Goal: Obtain resource: Download file/media

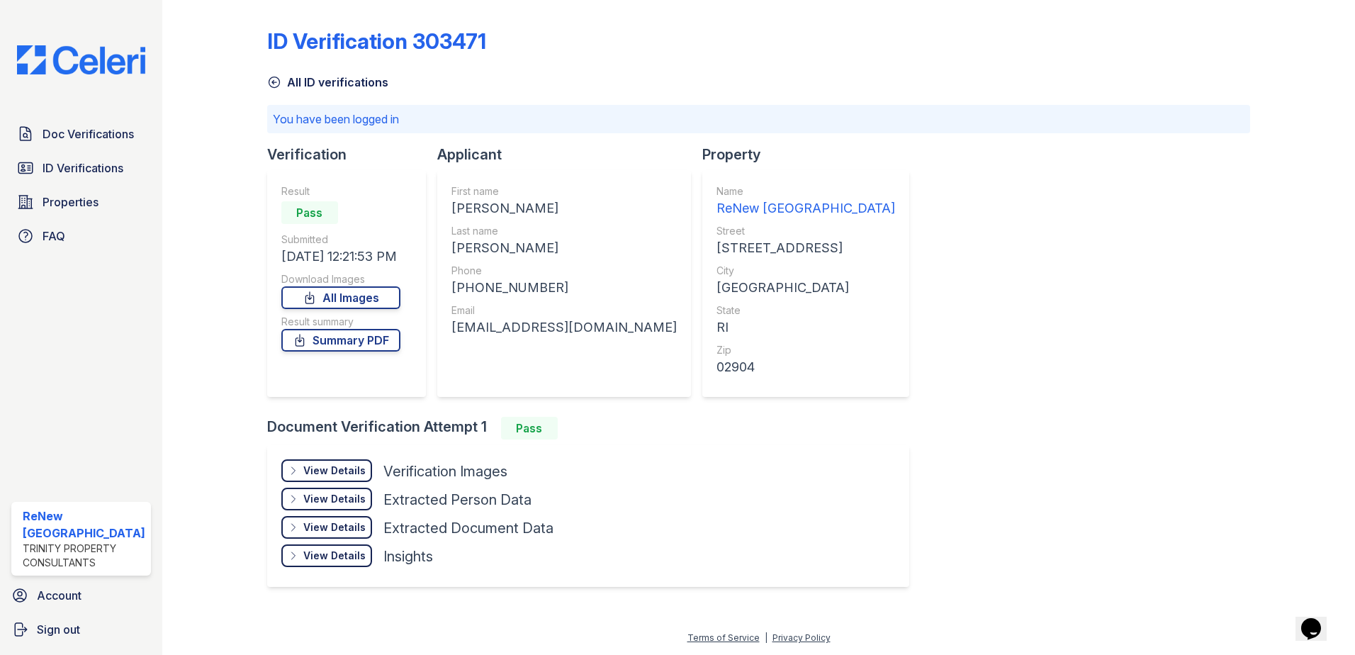
drag, startPoint x: 356, startPoint y: 294, endPoint x: 457, endPoint y: 271, distance: 103.8
click at [356, 294] on link "All Images" at bounding box center [340, 297] width 119 height 23
click at [342, 339] on link "Summary PDF" at bounding box center [340, 340] width 119 height 23
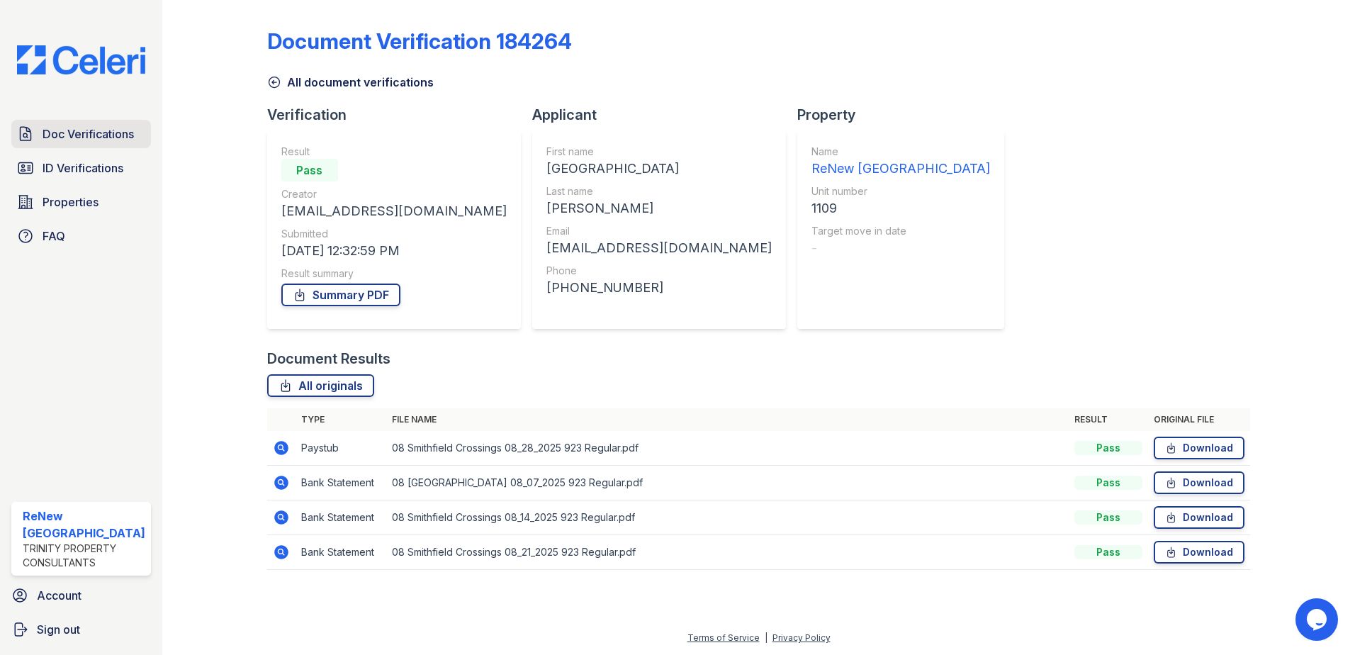
click at [97, 135] on span "Doc Verifications" at bounding box center [88, 133] width 91 height 17
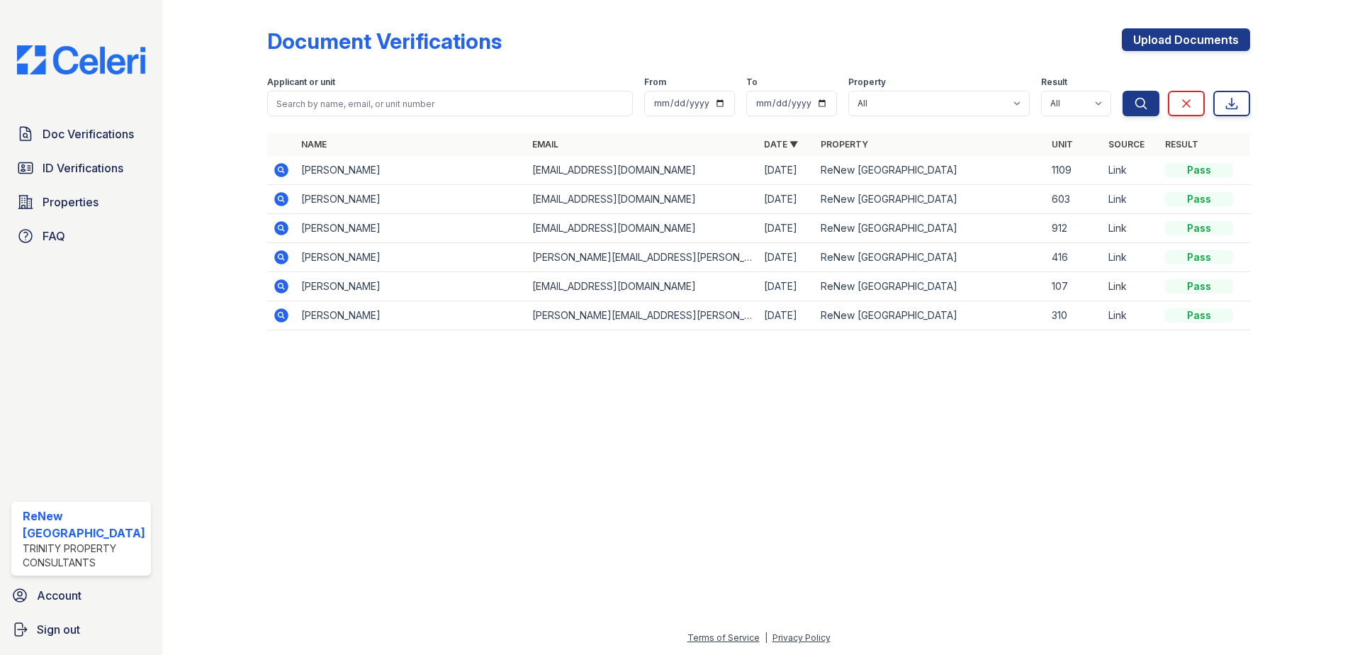
click at [330, 198] on td "[PERSON_NAME]" at bounding box center [411, 199] width 232 height 29
click at [281, 201] on icon at bounding box center [281, 199] width 14 height 14
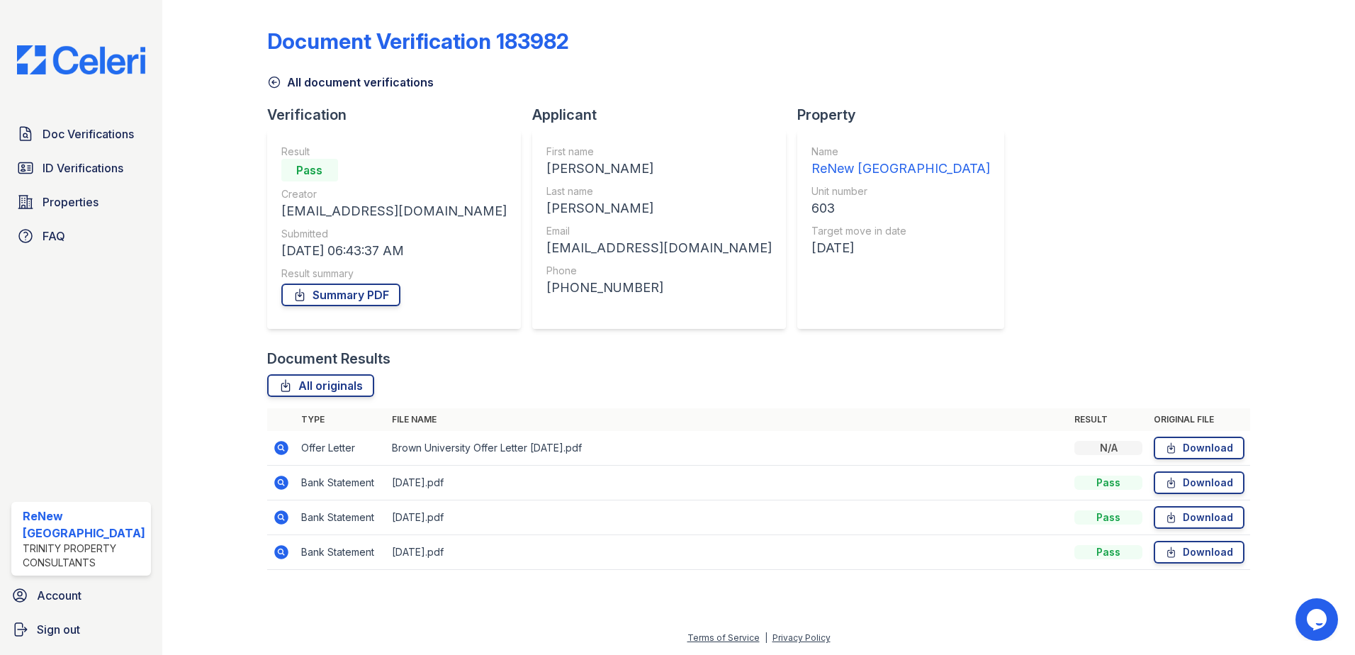
drag, startPoint x: 1205, startPoint y: 452, endPoint x: 1207, endPoint y: 462, distance: 10.0
click at [1205, 452] on link "Download" at bounding box center [1198, 447] width 91 height 23
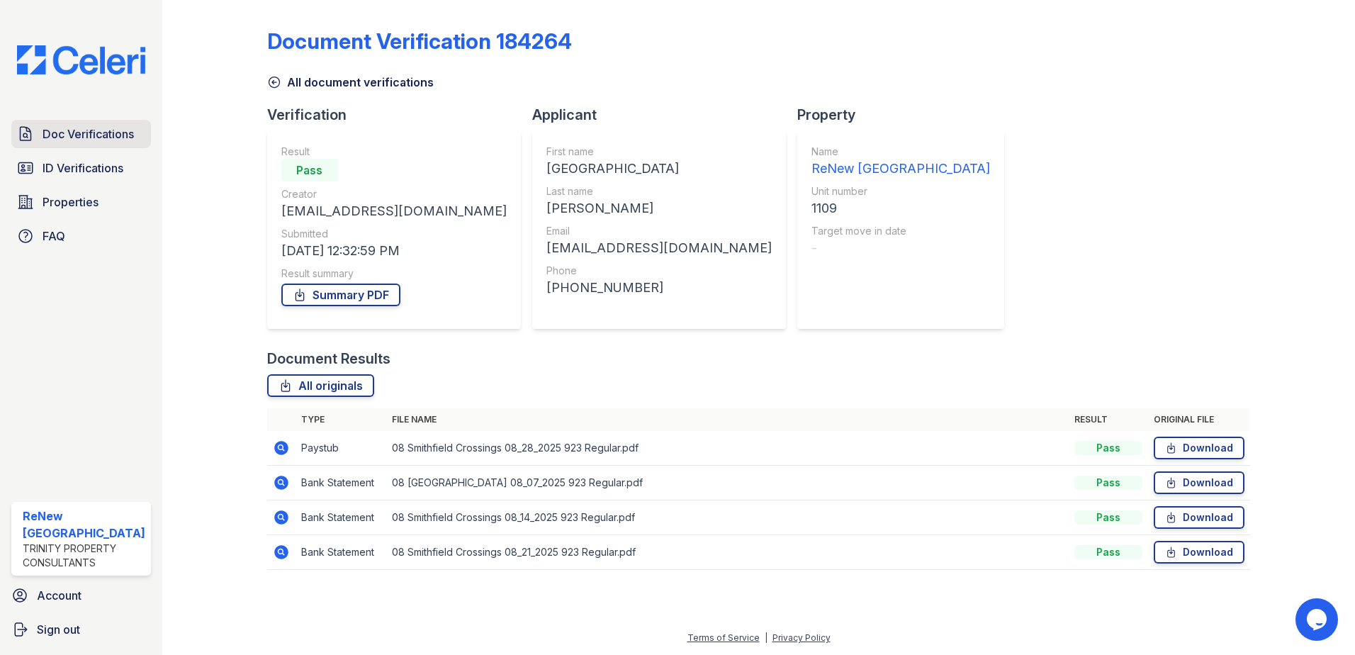
click at [64, 135] on span "Doc Verifications" at bounding box center [88, 133] width 91 height 17
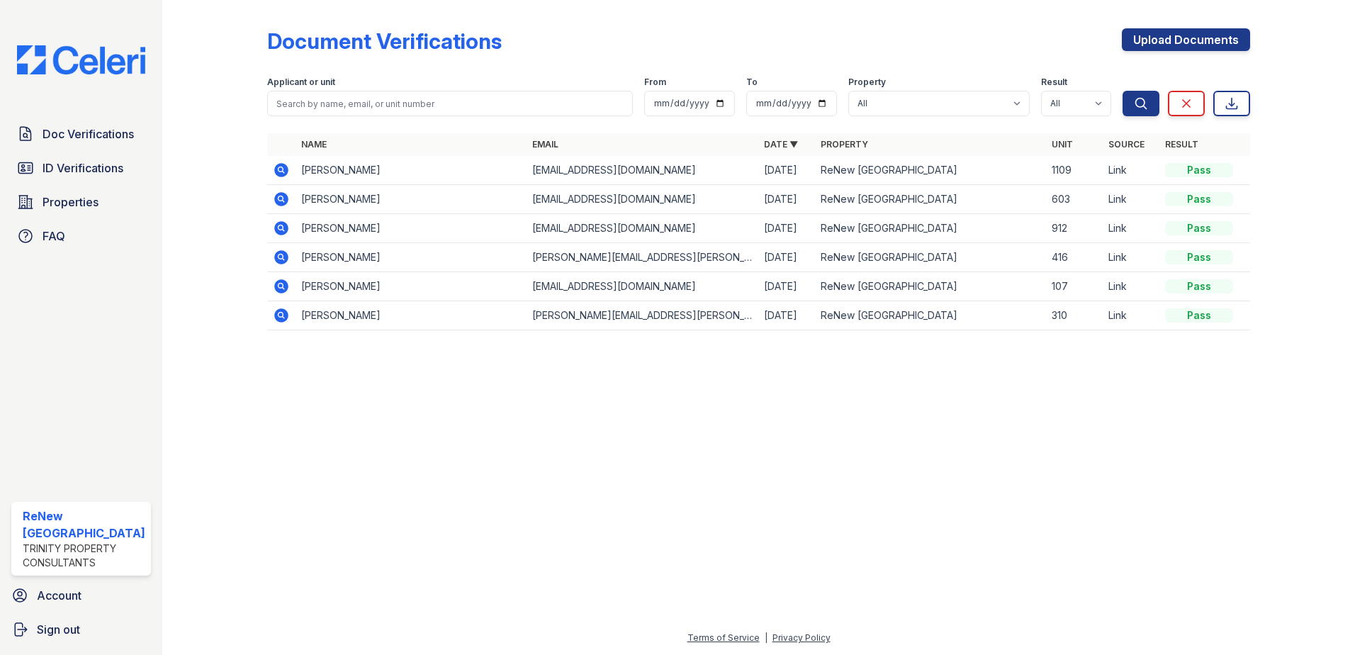
click at [333, 196] on td "[PERSON_NAME]" at bounding box center [411, 199] width 232 height 29
click at [280, 197] on icon at bounding box center [280, 198] width 4 height 4
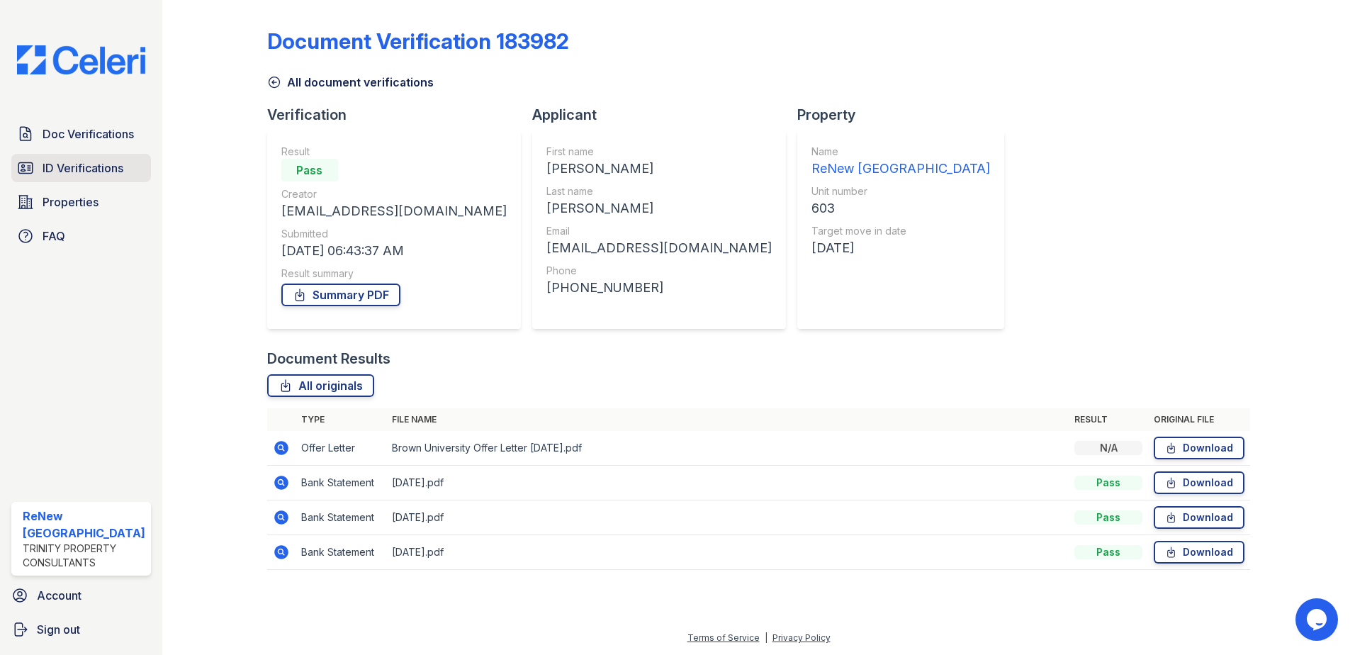
click at [71, 165] on span "ID Verifications" at bounding box center [83, 167] width 81 height 17
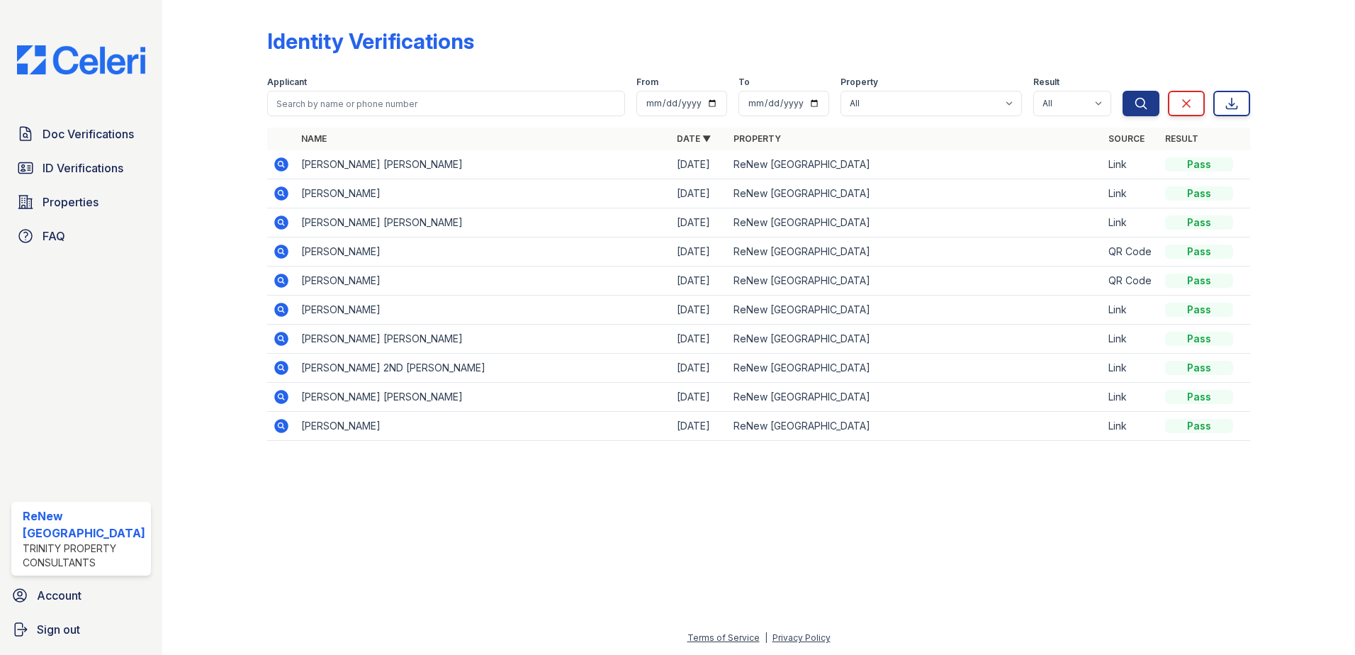
click at [278, 370] on icon at bounding box center [281, 368] width 14 height 14
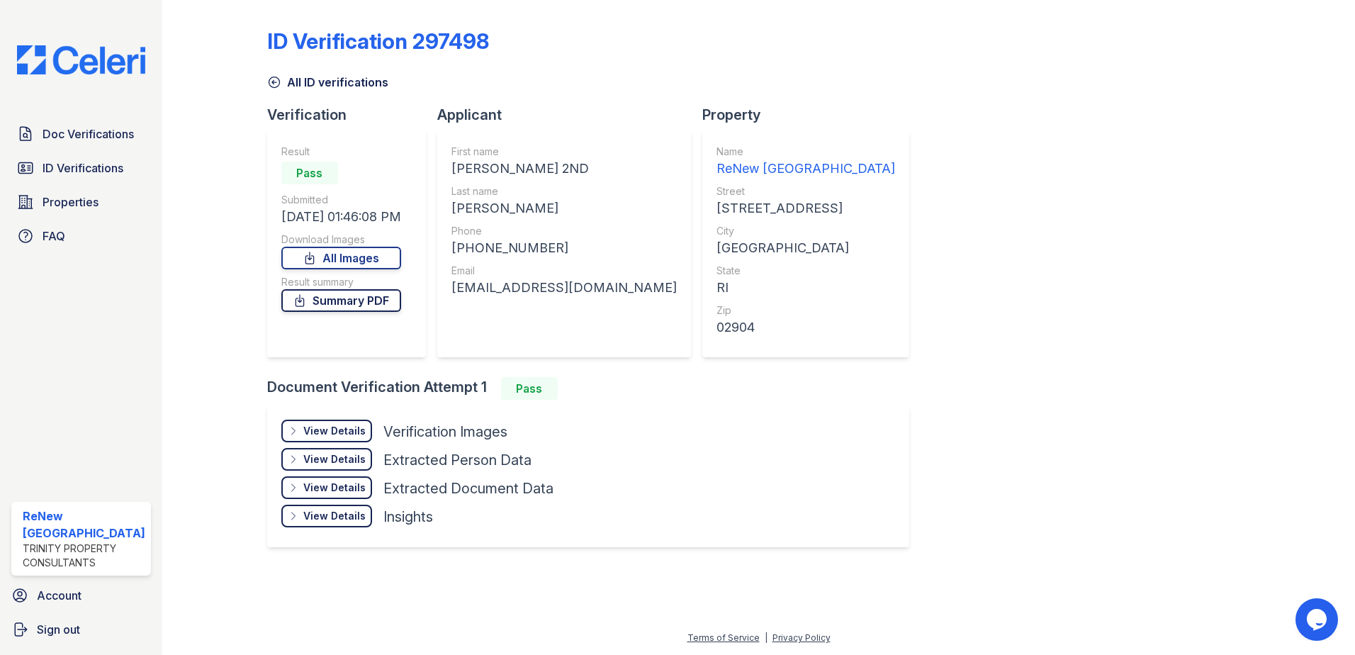
click at [333, 301] on link "Summary PDF" at bounding box center [341, 300] width 120 height 23
click at [350, 256] on link "All Images" at bounding box center [341, 258] width 120 height 23
click at [96, 135] on span "Doc Verifications" at bounding box center [88, 133] width 91 height 17
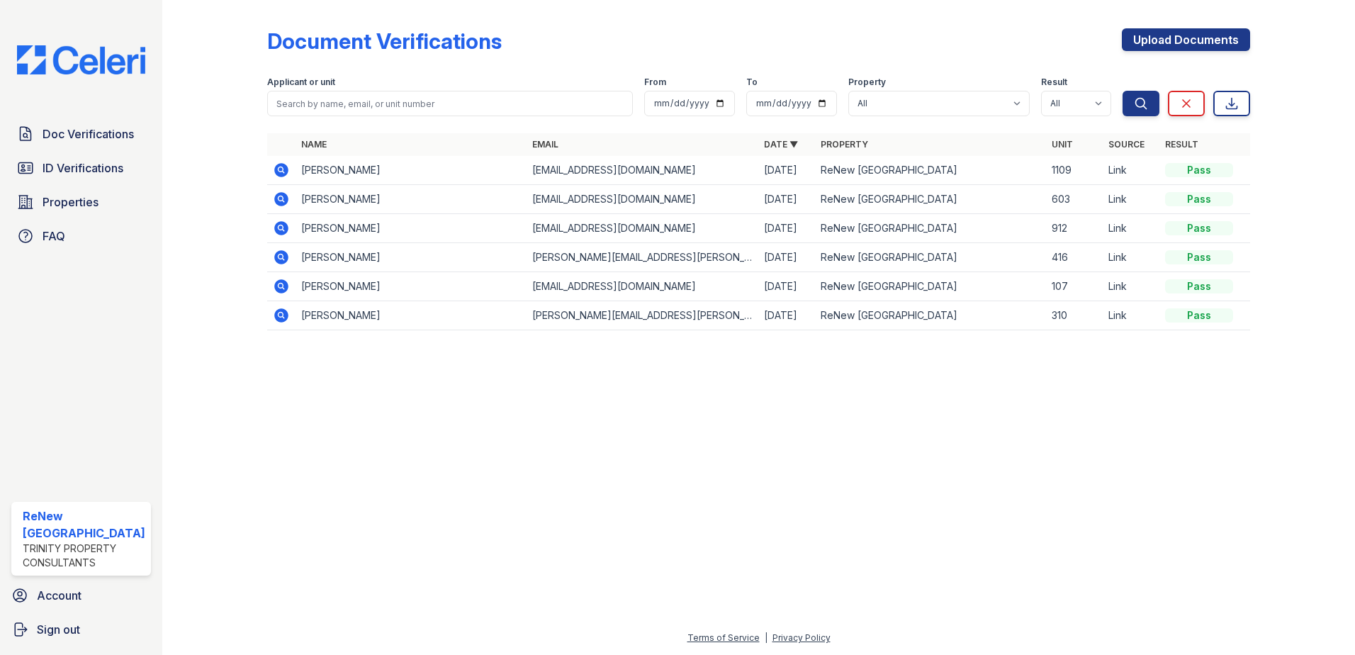
click at [313, 227] on td "Paula Allen" at bounding box center [411, 228] width 232 height 29
click at [282, 230] on icon at bounding box center [281, 228] width 17 height 17
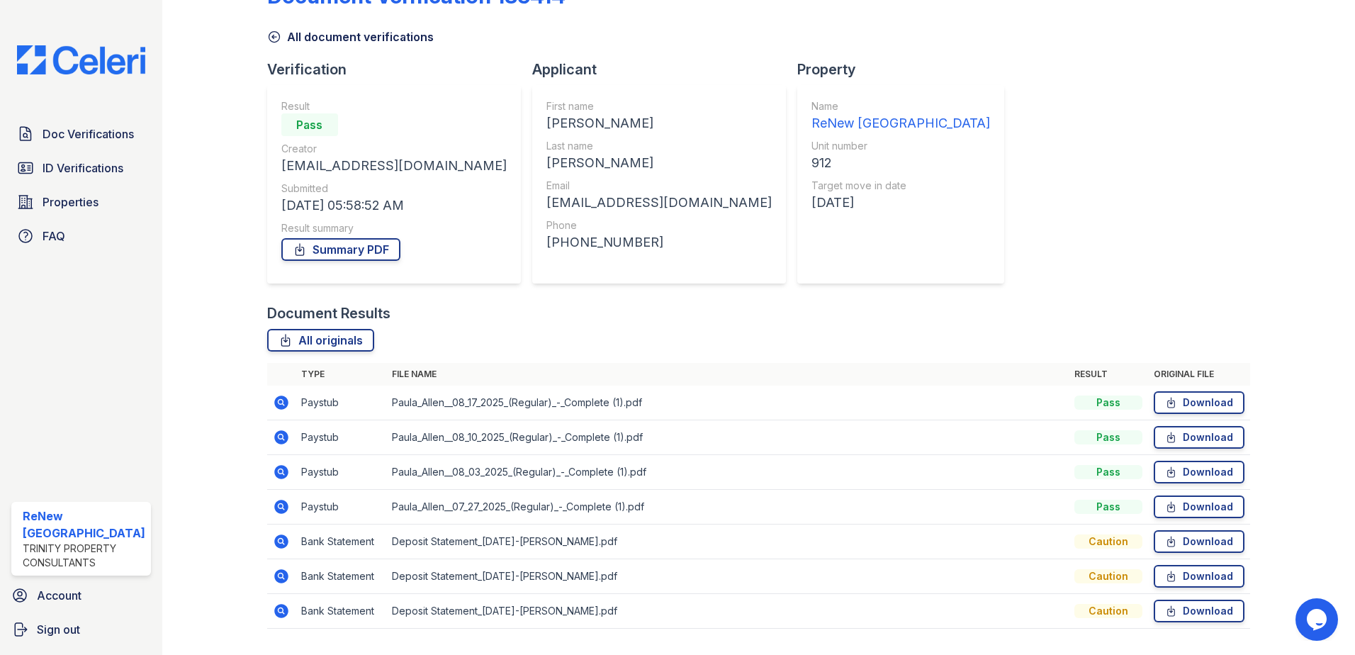
scroll to position [71, 0]
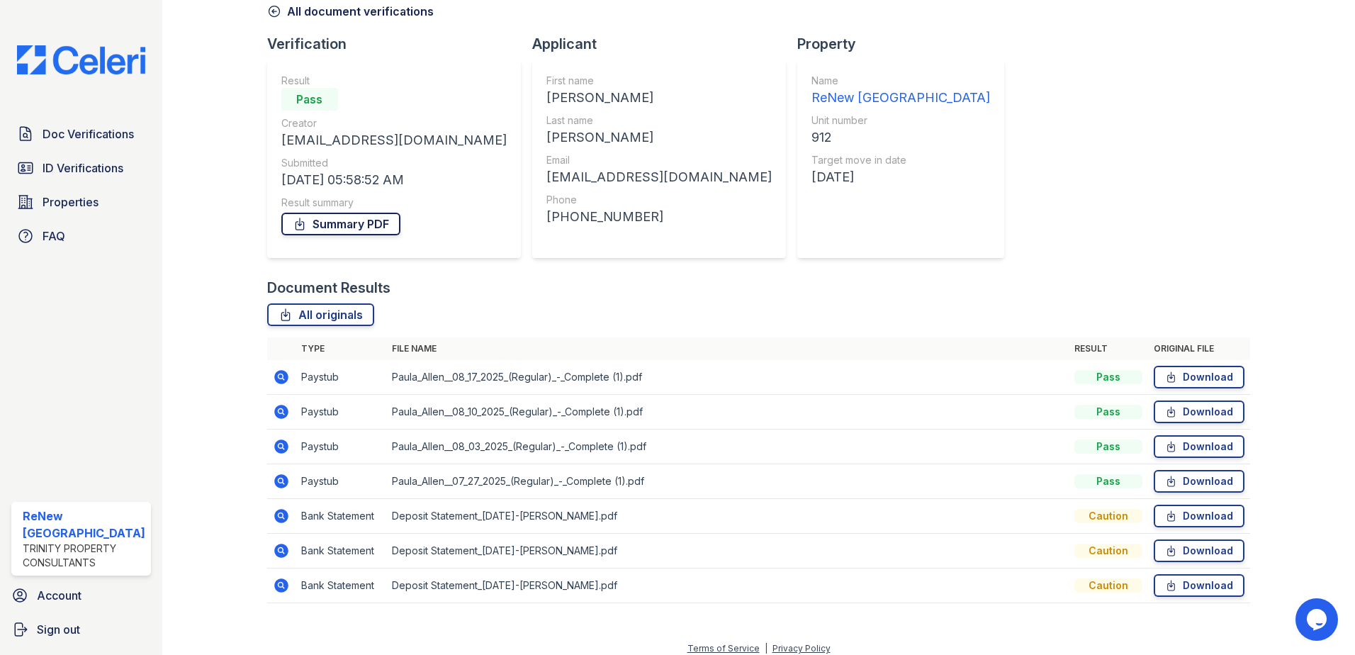
click at [357, 225] on link "Summary PDF" at bounding box center [340, 224] width 119 height 23
